Goal: Find specific page/section: Locate item on page

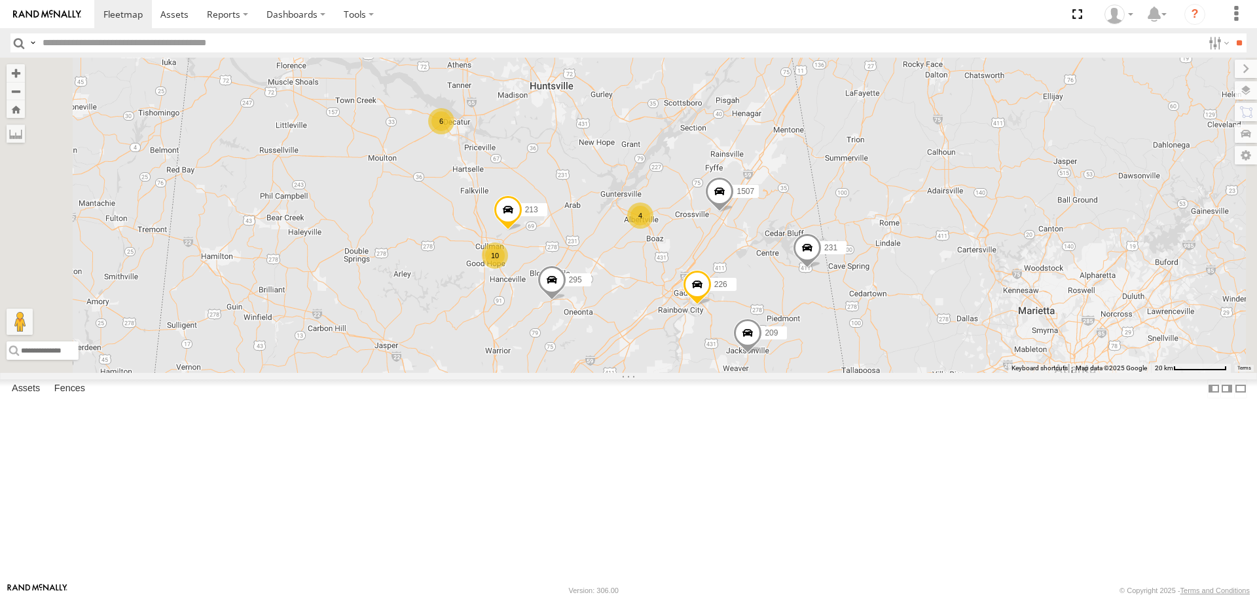
click at [734, 212] on span at bounding box center [719, 194] width 29 height 35
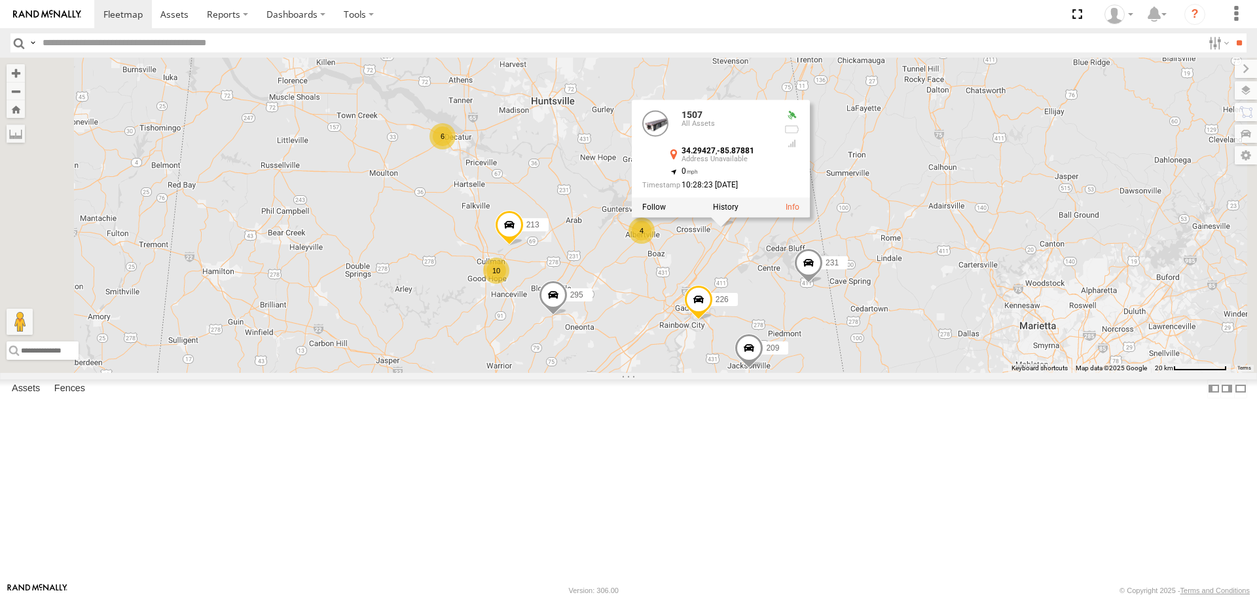
drag, startPoint x: 904, startPoint y: 337, endPoint x: 906, endPoint y: 362, distance: 25.6
click at [906, 362] on div "216 1508 1507 223 208 231 209 226 295 6 213 10 4 1507 All Assets 34.29427 , -85…" at bounding box center [628, 215] width 1257 height 314
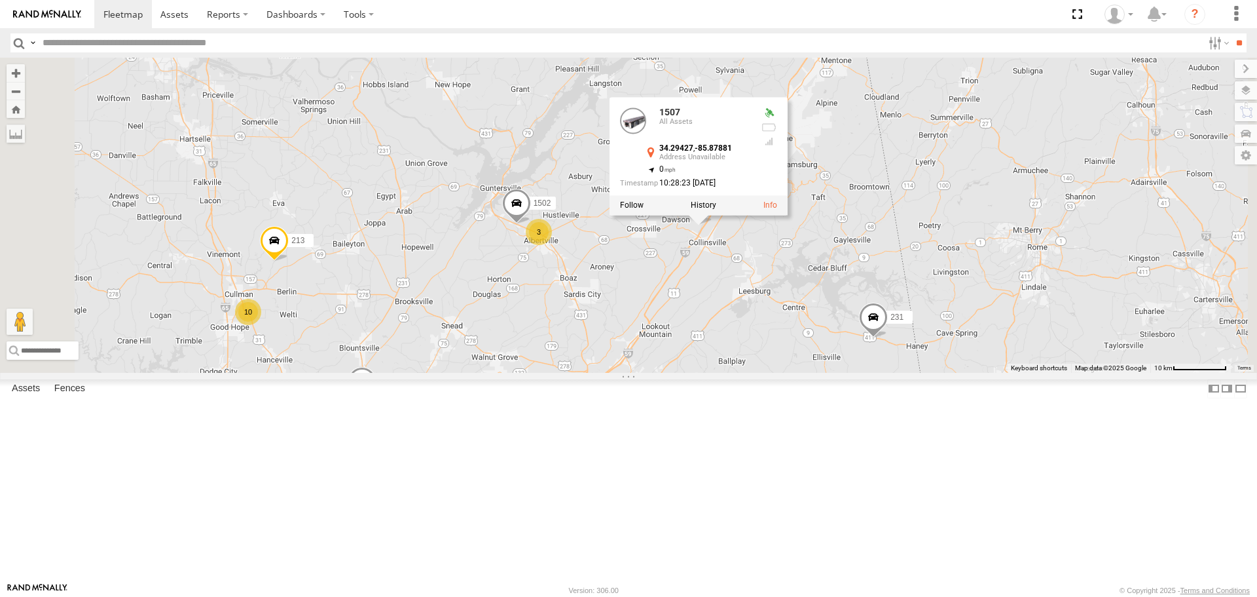
drag, startPoint x: 887, startPoint y: 340, endPoint x: 887, endPoint y: 352, distance: 12.4
click at [887, 352] on div "216 1508 1507 223 208 231 209 226 295 213 1507 All Assets 34.29427 , -85.87881 …" at bounding box center [628, 215] width 1257 height 314
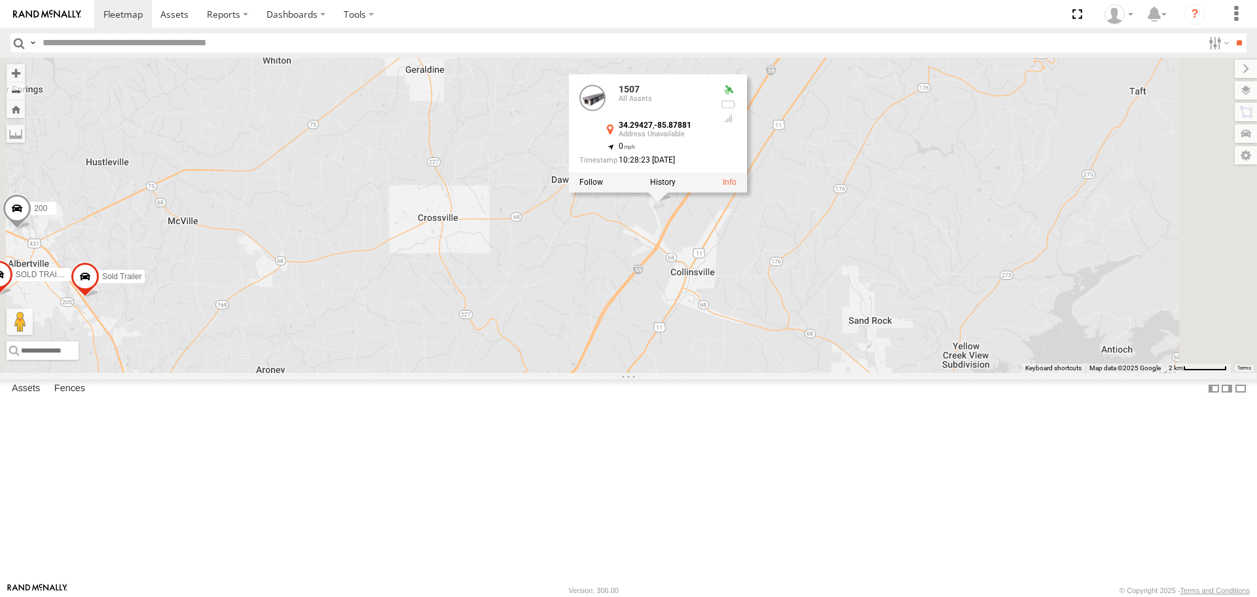
click at [838, 321] on div "216 1508 1507 223 208 231 209 226 295 213 1507 All Assets 34.29427 , -85.87881 …" at bounding box center [628, 215] width 1257 height 314
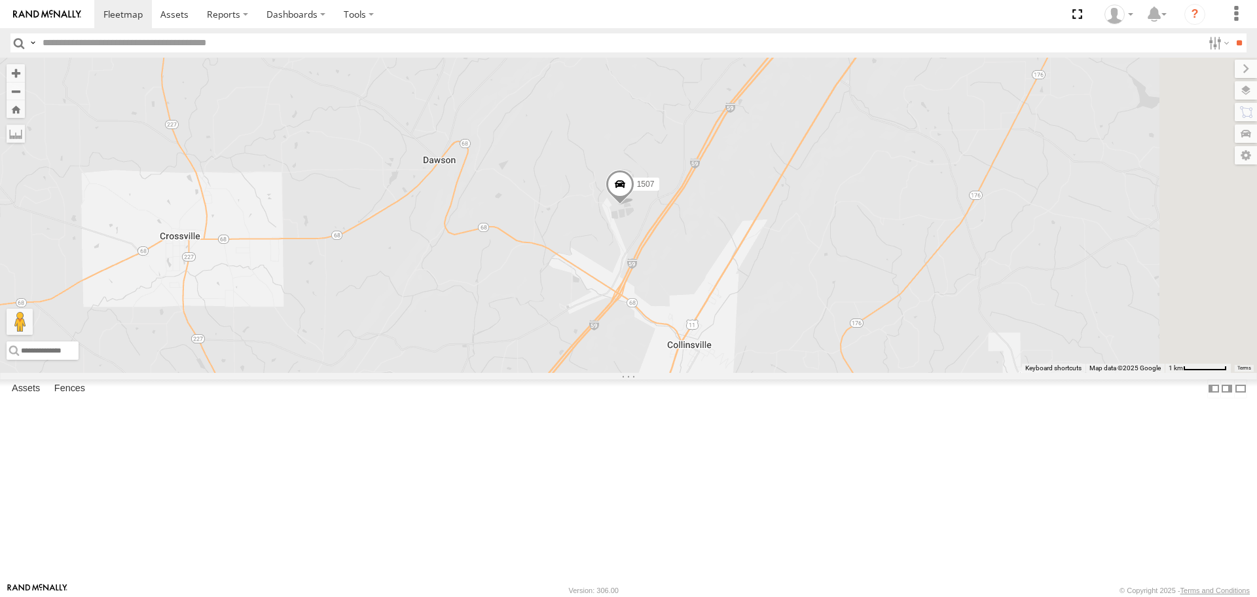
drag, startPoint x: 855, startPoint y: 340, endPoint x: 834, endPoint y: 369, distance: 36.5
click at [839, 372] on div "216 1508 1507 223 208 231 209 226 295 213 1502 200 Sold Trailer SOLD TRAILER" at bounding box center [628, 215] width 1257 height 314
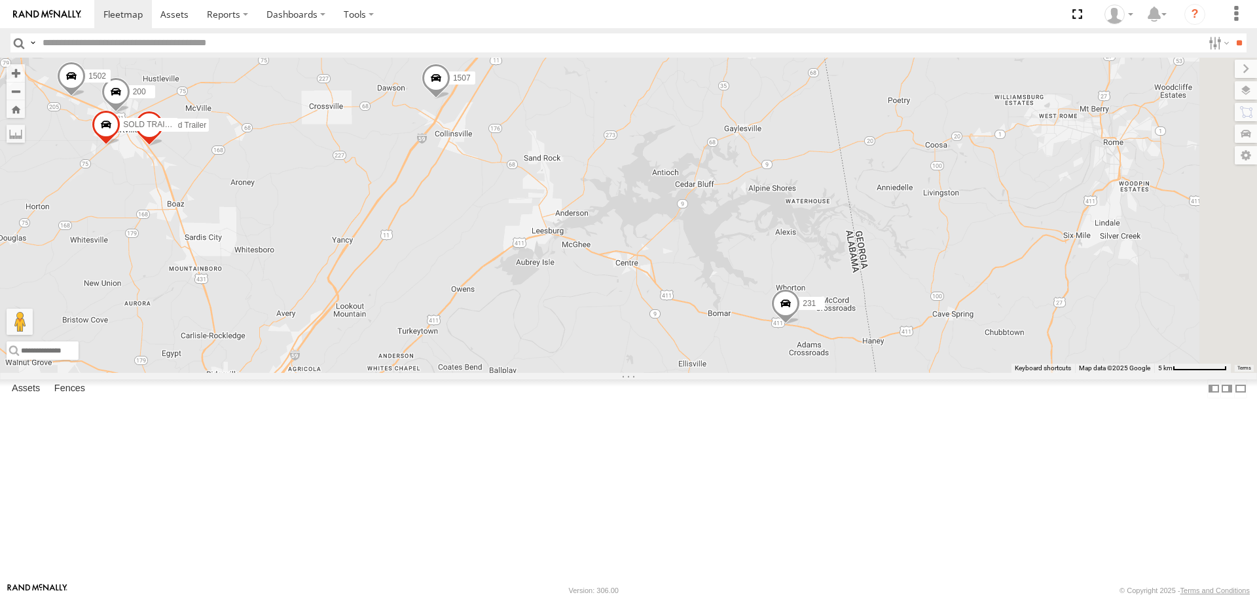
drag, startPoint x: 912, startPoint y: 350, endPoint x: 709, endPoint y: 301, distance: 209.5
click at [709, 301] on div "216 1508 1507 223 208 231 209 226 295 213 1502 200 Sold Trailer SOLD TRAILER" at bounding box center [628, 215] width 1257 height 314
